Goal: Find specific page/section: Find specific page/section

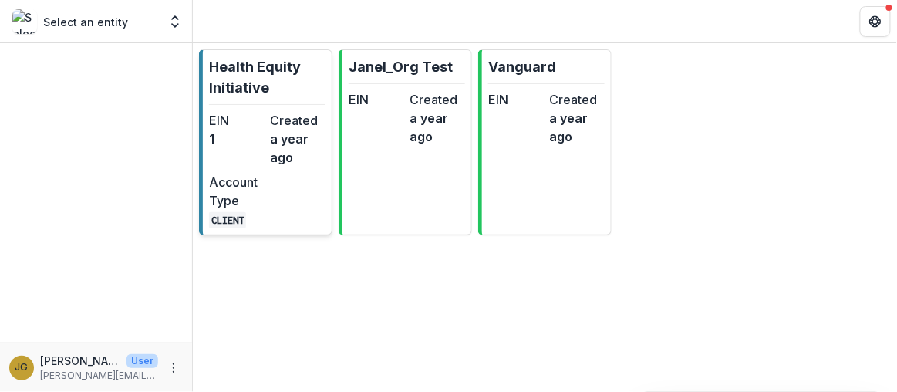
click at [249, 63] on p "Health Equity Initiative" at bounding box center [267, 77] width 116 height 42
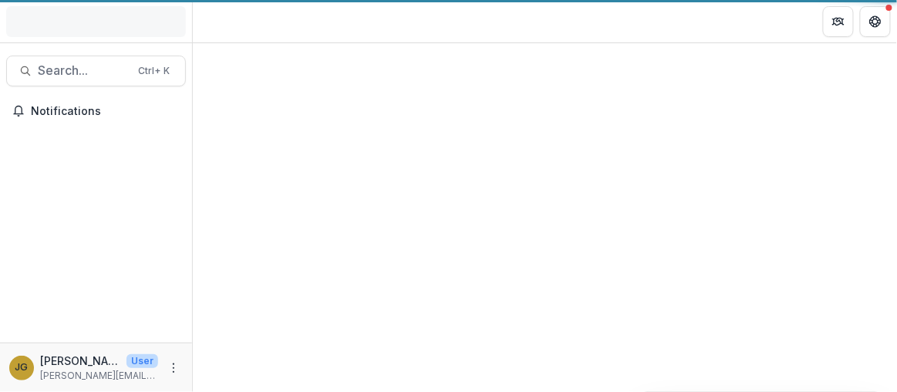
click at [249, 63] on div at bounding box center [545, 217] width 704 height 349
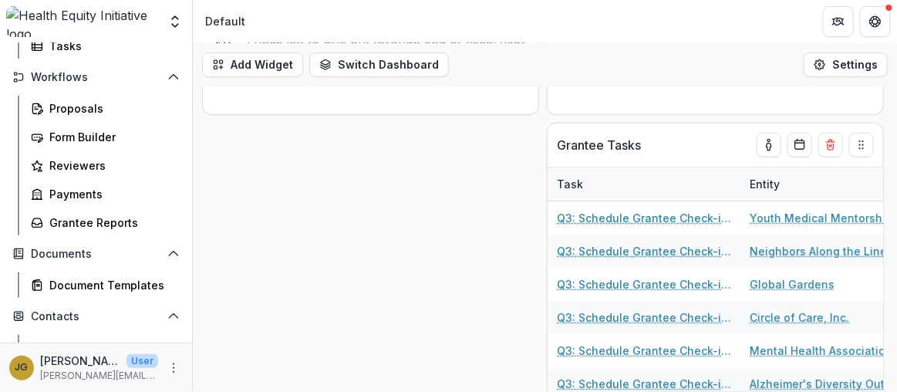
scroll to position [167, 0]
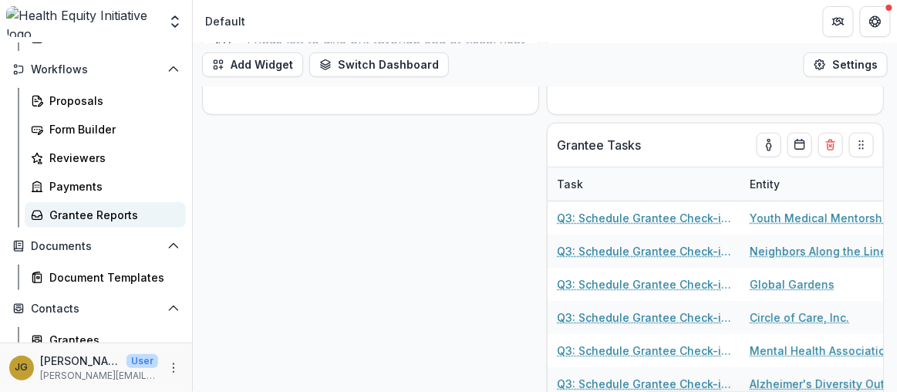
click at [116, 217] on div "Grantee Reports" at bounding box center [111, 215] width 124 height 16
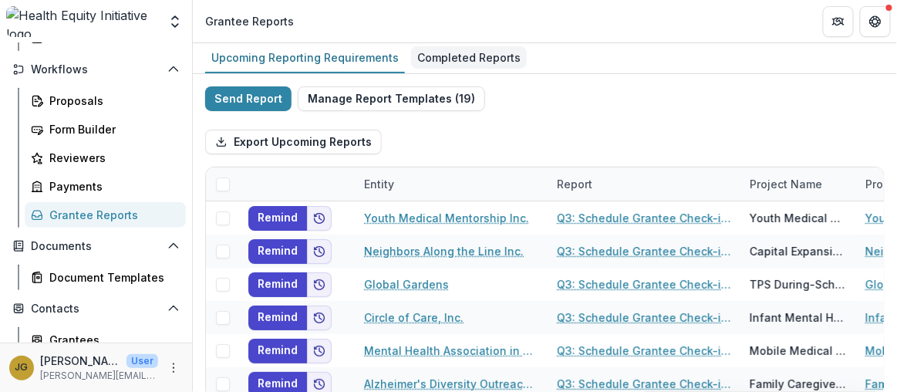
click at [467, 52] on div "Completed Reports" at bounding box center [469, 57] width 116 height 22
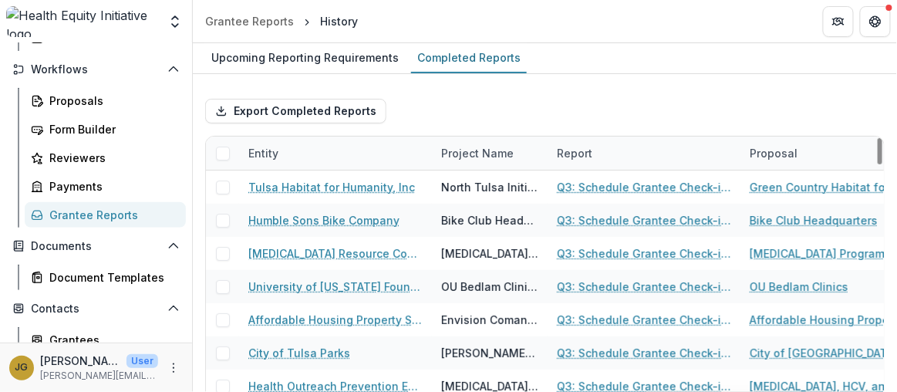
click at [289, 147] on div "Entity" at bounding box center [335, 153] width 193 height 33
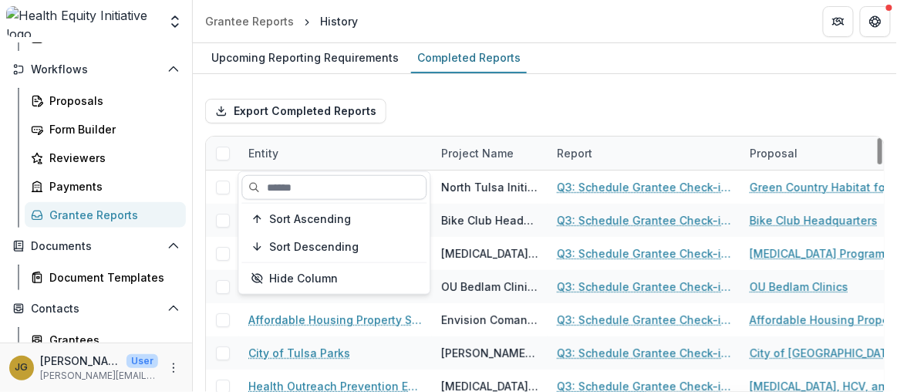
click at [292, 184] on input at bounding box center [333, 187] width 185 height 25
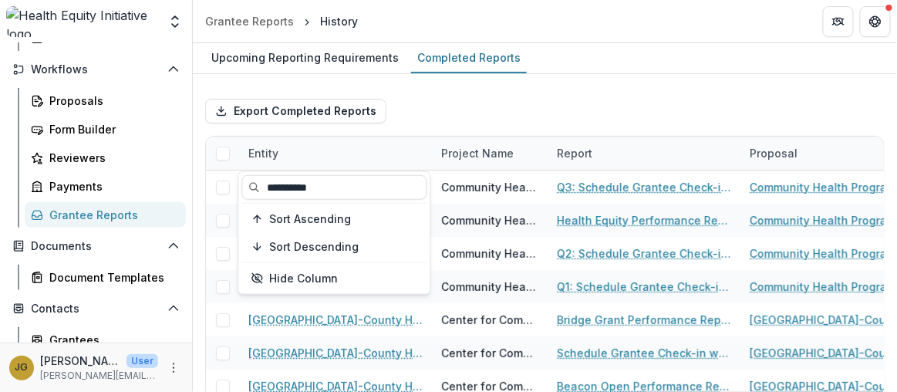
type input "**********"
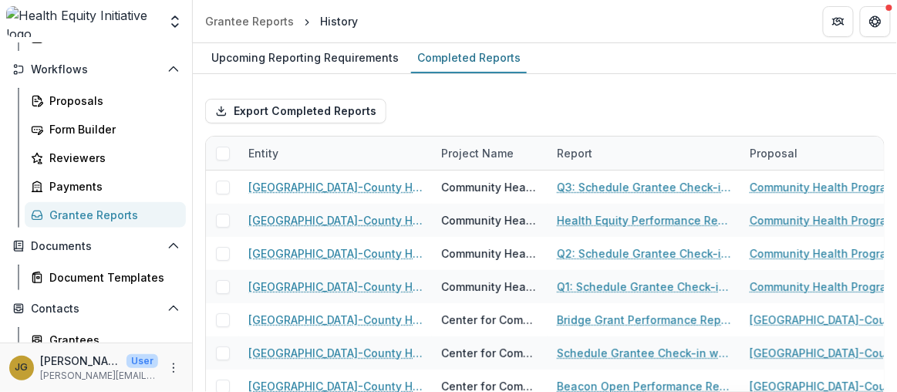
click at [525, 104] on div "Export Completed Reports" at bounding box center [545, 110] width 680 height 49
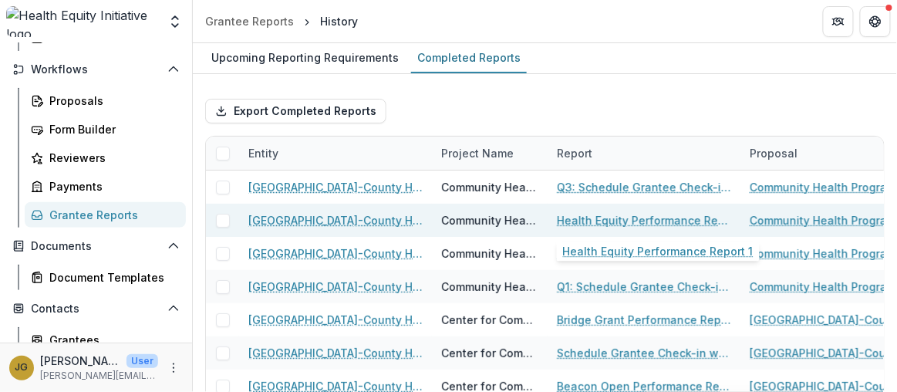
click at [610, 220] on link "Health Equity Performance Report 1" at bounding box center [644, 220] width 174 height 16
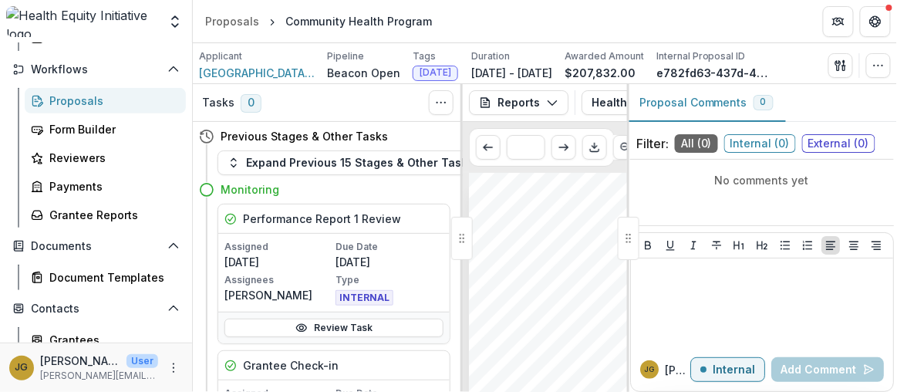
click at [464, 244] on div at bounding box center [462, 238] width 22 height 43
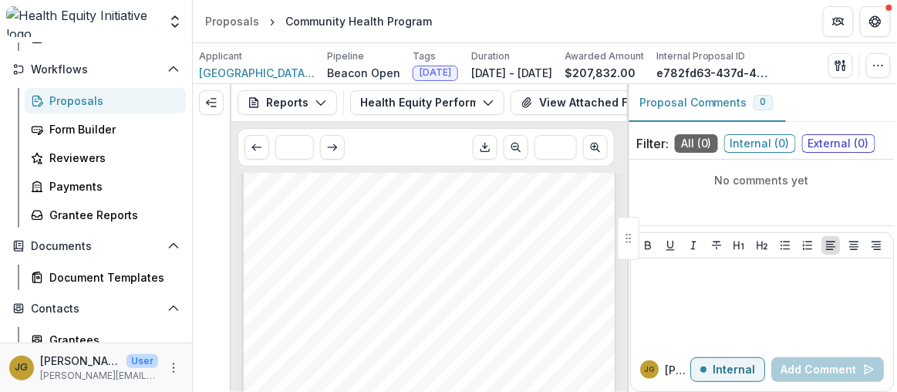
scroll to position [210, 0]
